Goal: Navigation & Orientation: Find specific page/section

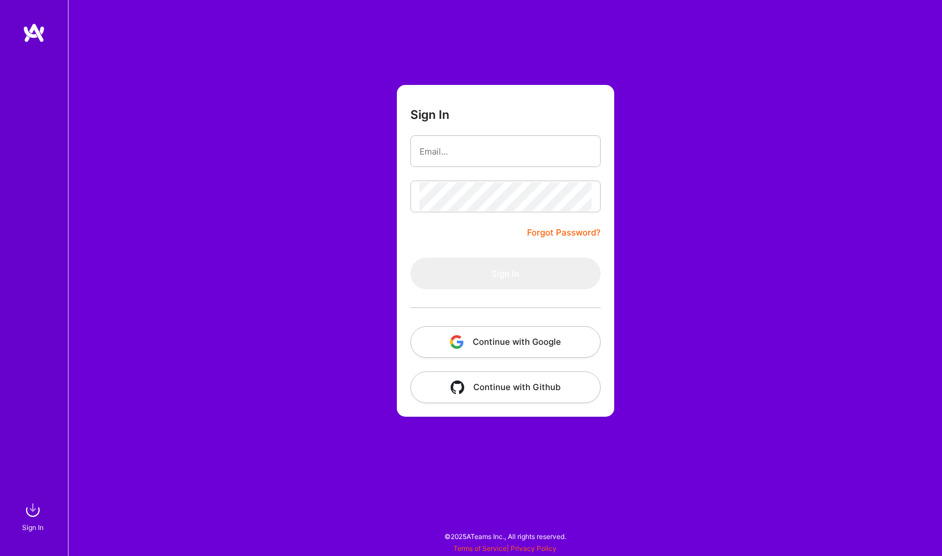
click at [481, 349] on button "Continue with Google" at bounding box center [506, 342] width 190 height 32
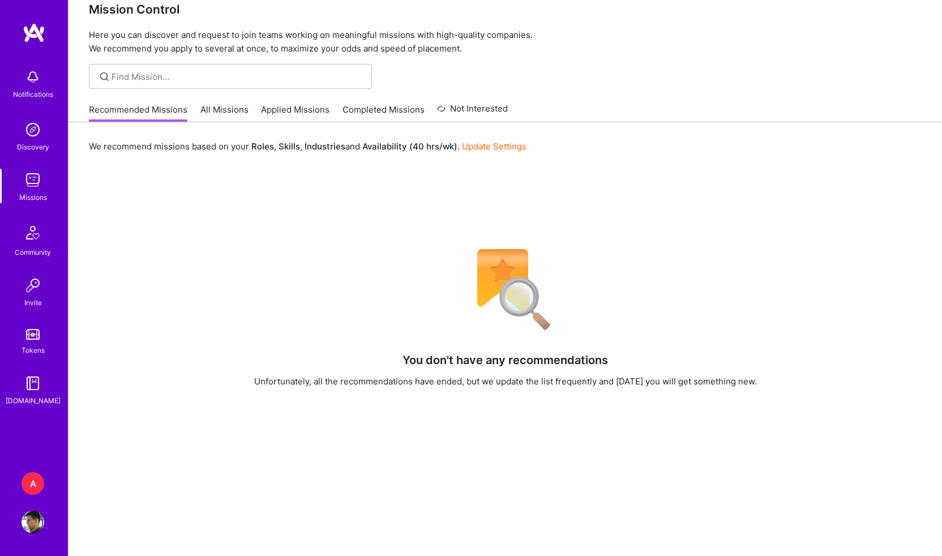
scroll to position [17, 0]
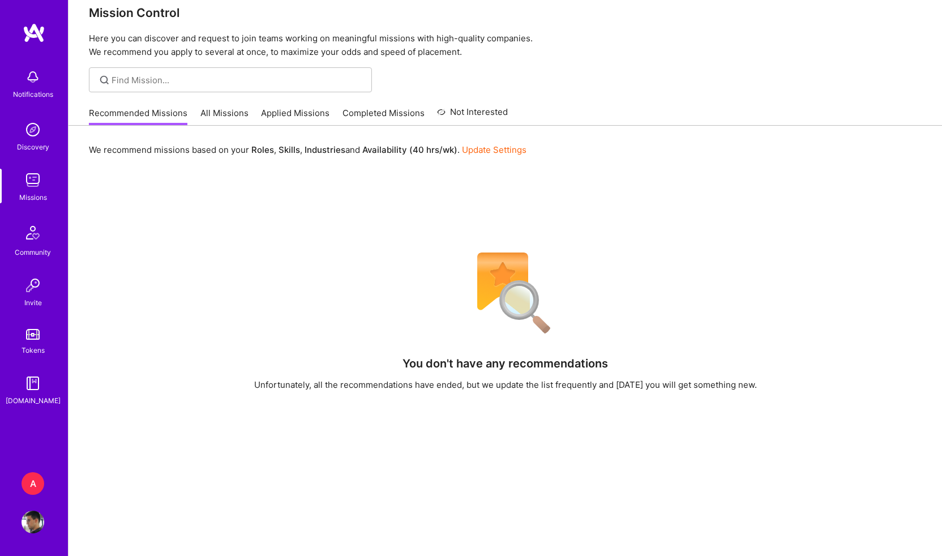
click at [37, 486] on div "A" at bounding box center [33, 483] width 23 height 23
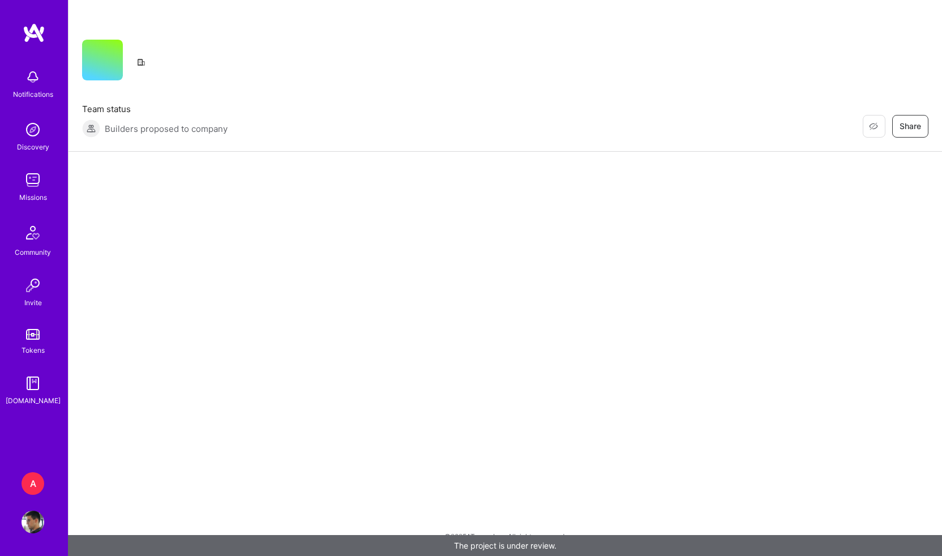
click at [33, 30] on img at bounding box center [34, 33] width 23 height 20
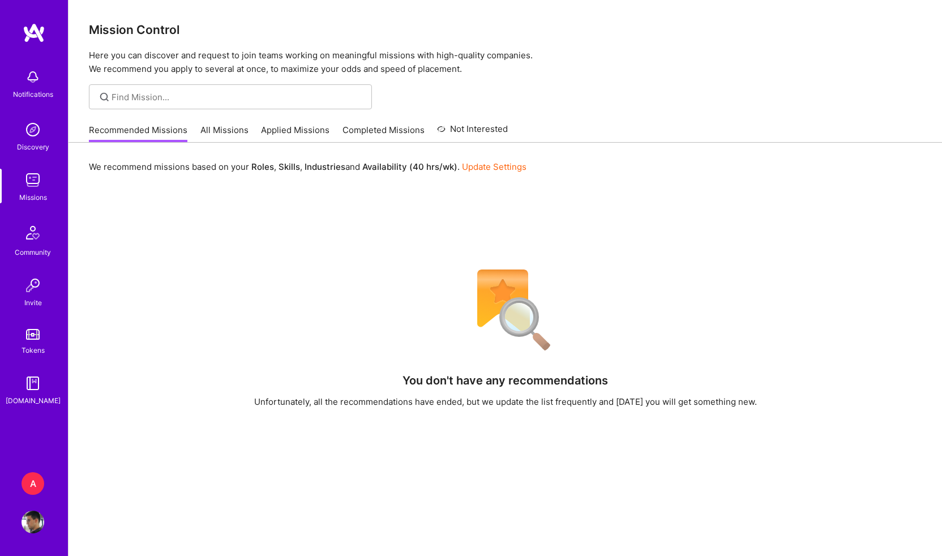
click at [294, 127] on link "Applied Missions" at bounding box center [295, 133] width 69 height 19
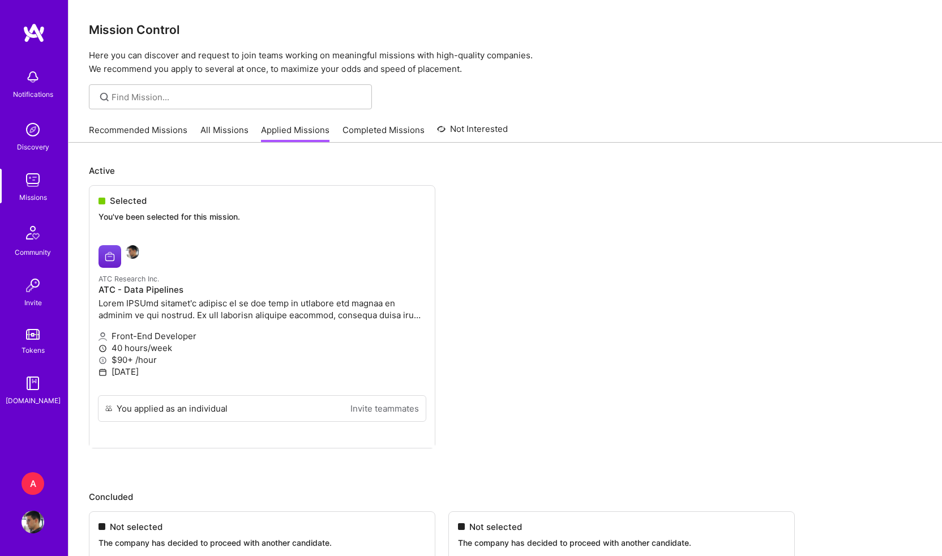
click at [231, 137] on link "All Missions" at bounding box center [224, 133] width 48 height 19
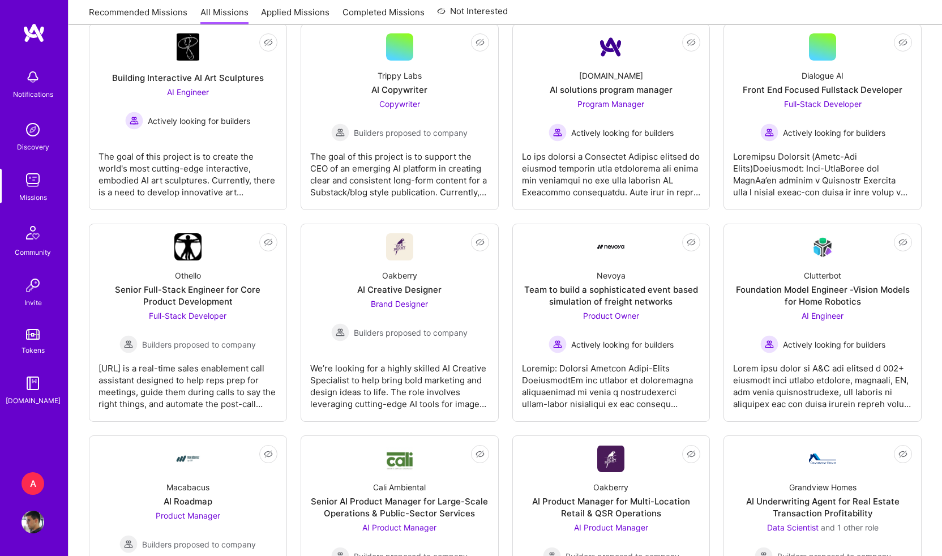
scroll to position [101, 0]
